Goal: Information Seeking & Learning: Understand process/instructions

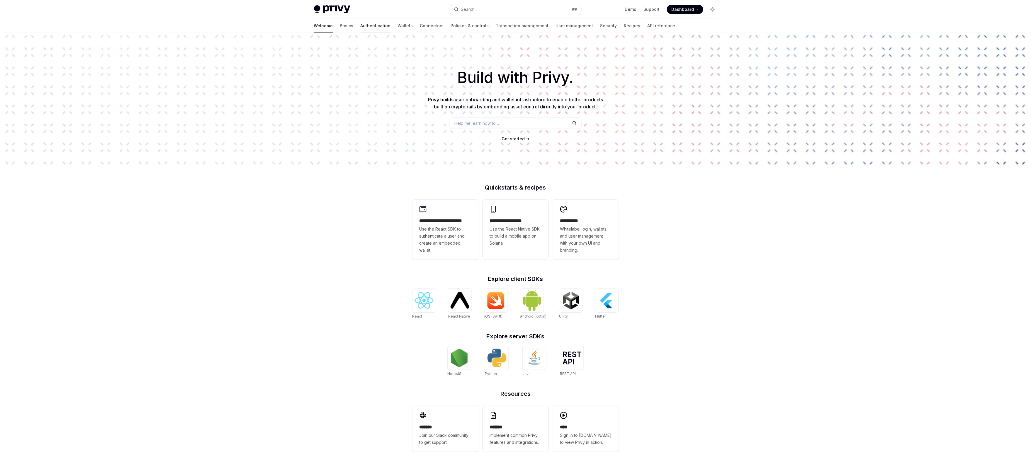
click at [361, 27] on link "Authentication" at bounding box center [376, 26] width 30 height 14
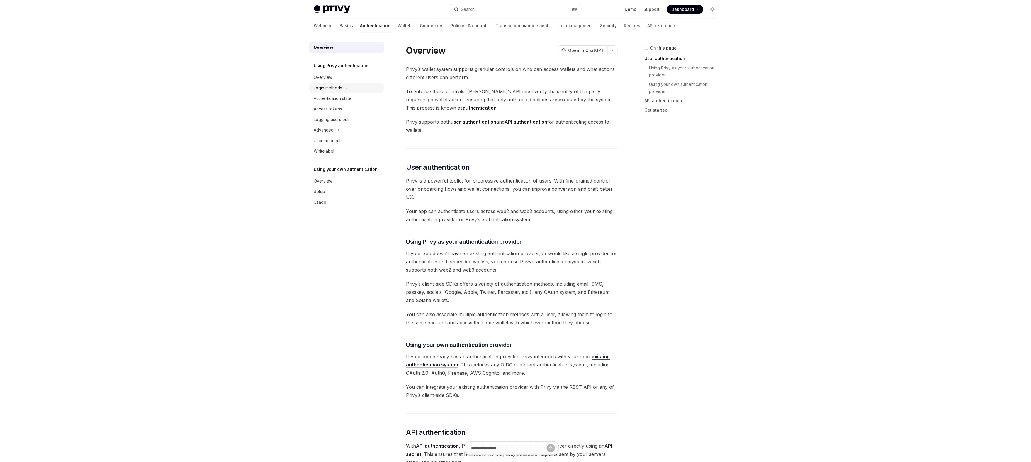
click at [336, 86] on div "Login methods" at bounding box center [328, 87] width 28 height 7
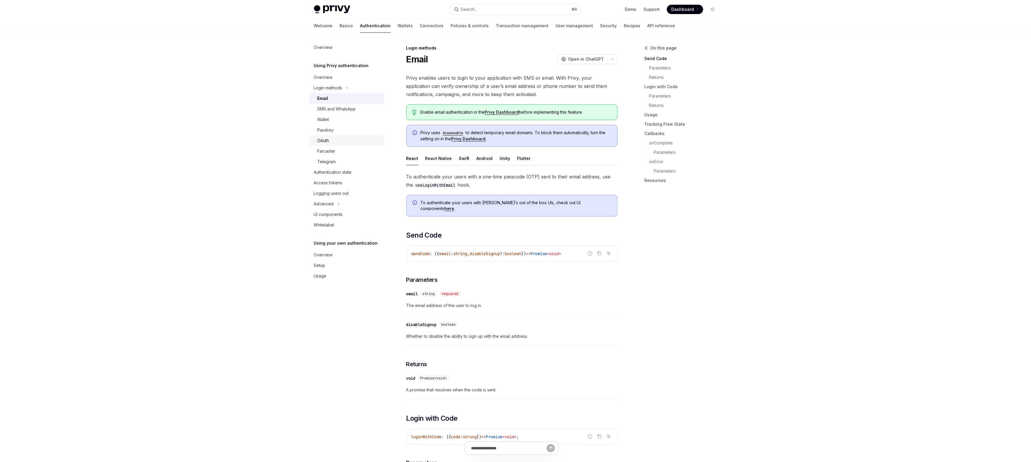
click at [327, 139] on div "OAuth" at bounding box center [323, 140] width 12 height 7
type textarea "*"
